Goal: Task Accomplishment & Management: Manage account settings

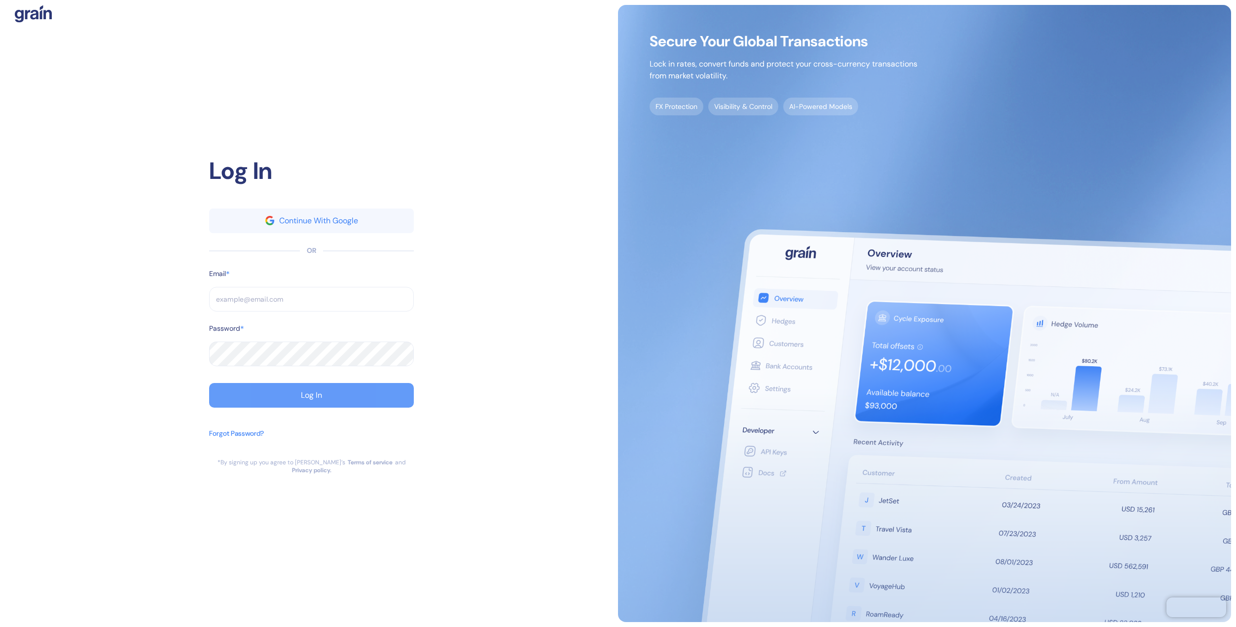
type input "[EMAIL_ADDRESS][DOMAIN_NAME]"
click at [309, 395] on div "Log In" at bounding box center [311, 395] width 21 height 8
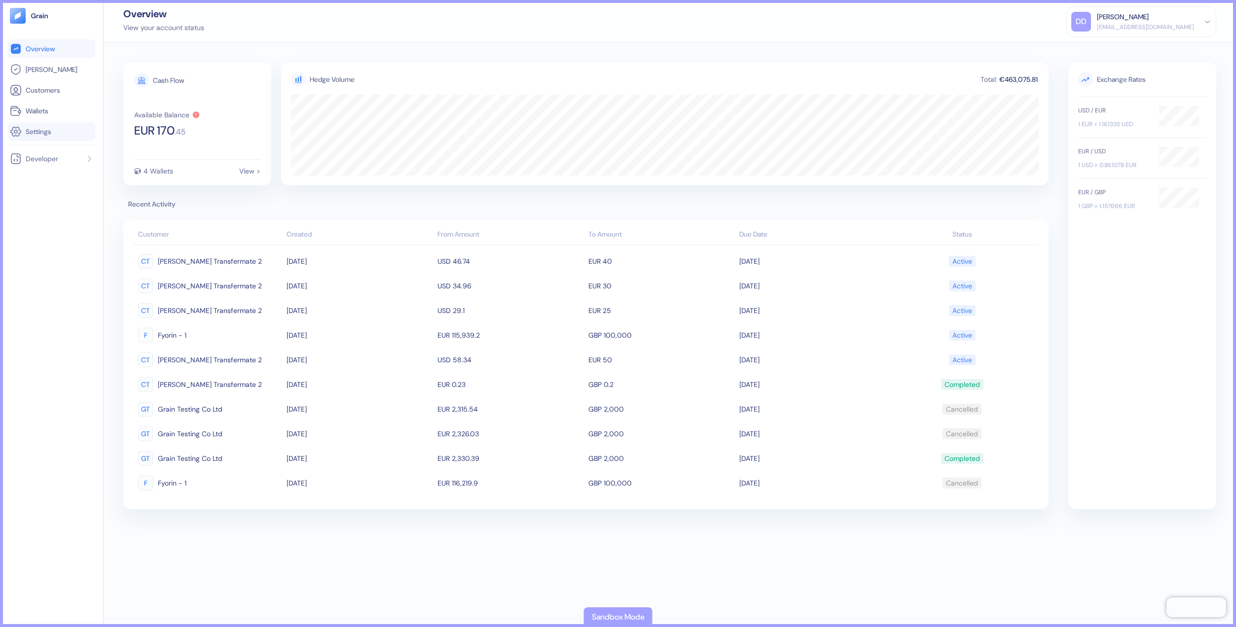
click at [43, 127] on span "Settings" at bounding box center [39, 132] width 26 height 10
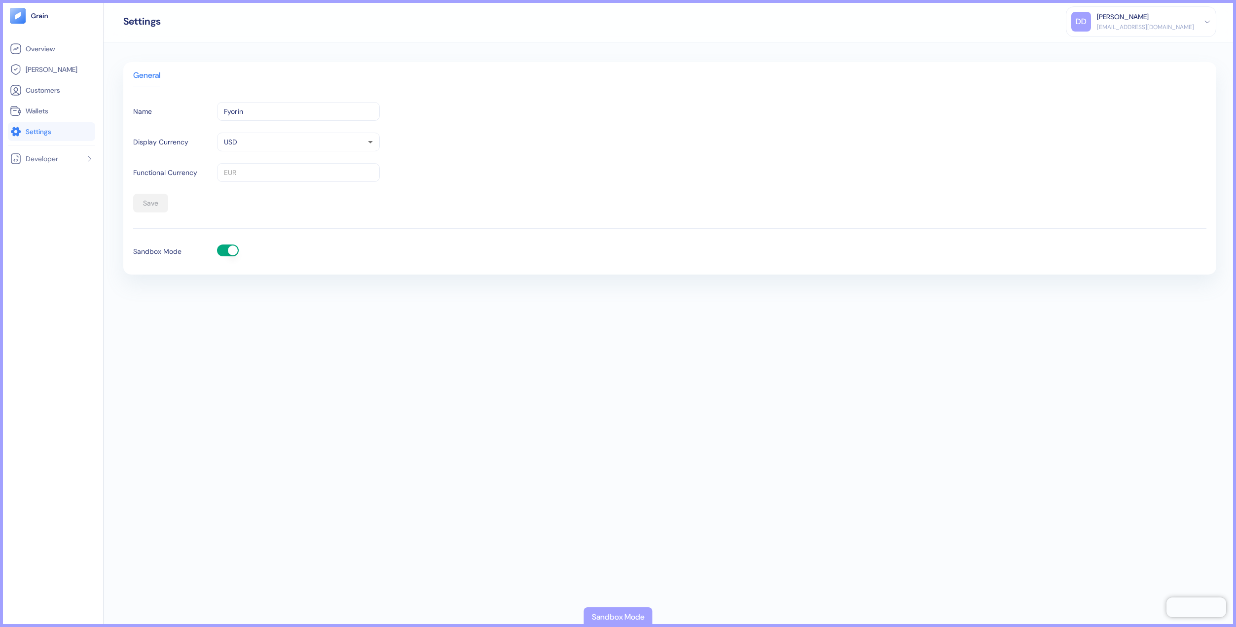
click at [220, 250] on button "button" at bounding box center [228, 251] width 22 height 12
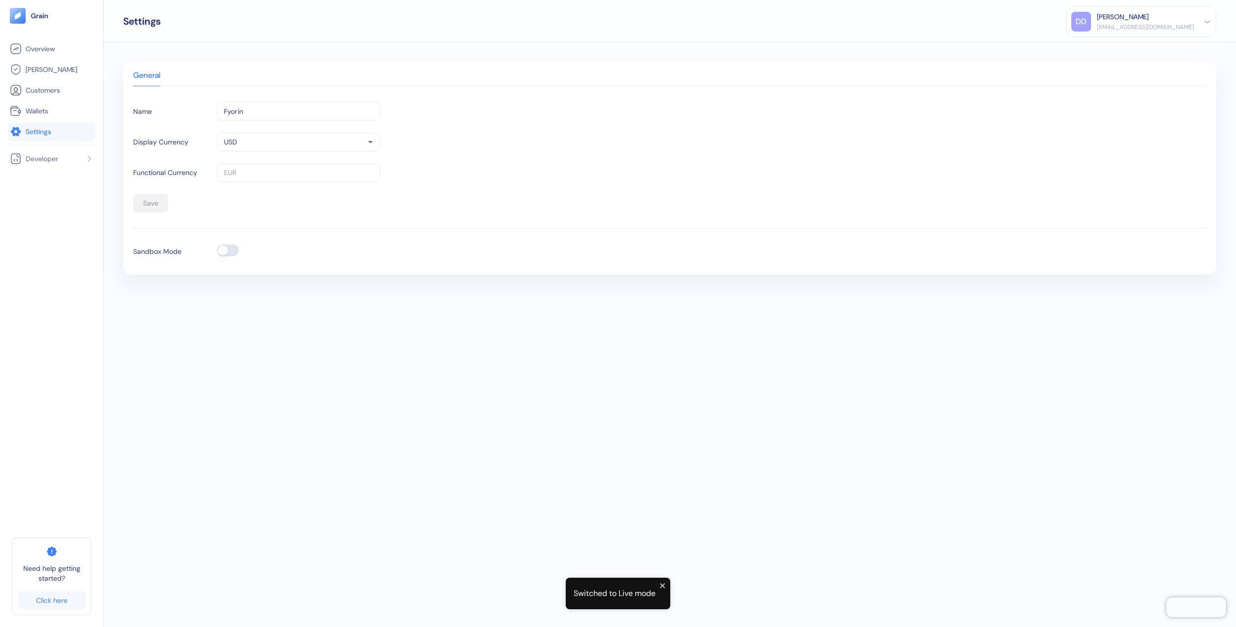
click at [232, 249] on button "button" at bounding box center [228, 251] width 22 height 12
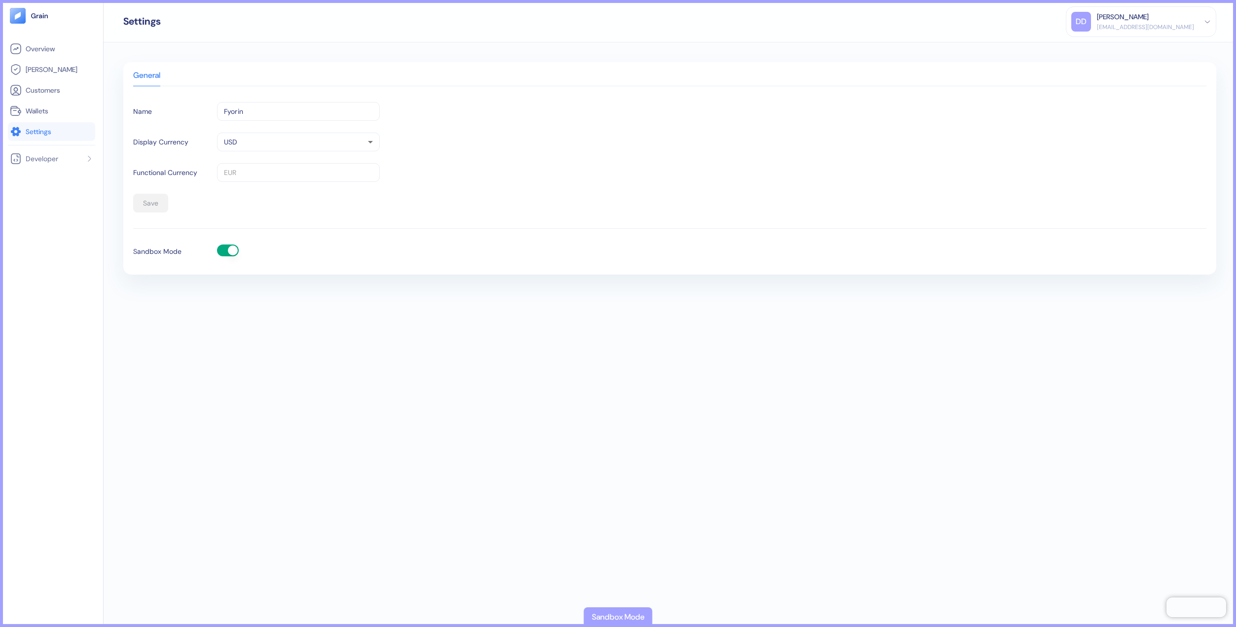
click at [225, 248] on button "button" at bounding box center [228, 251] width 22 height 12
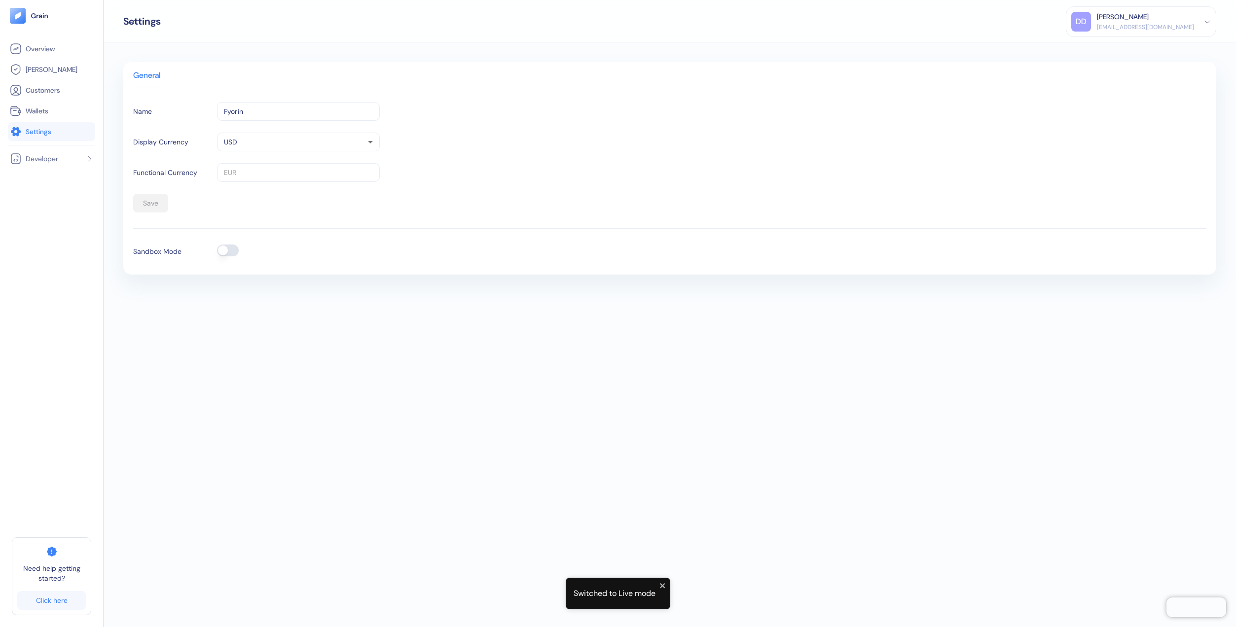
click at [231, 248] on button "button" at bounding box center [228, 251] width 22 height 12
